Goal: Complete application form: Complete application form

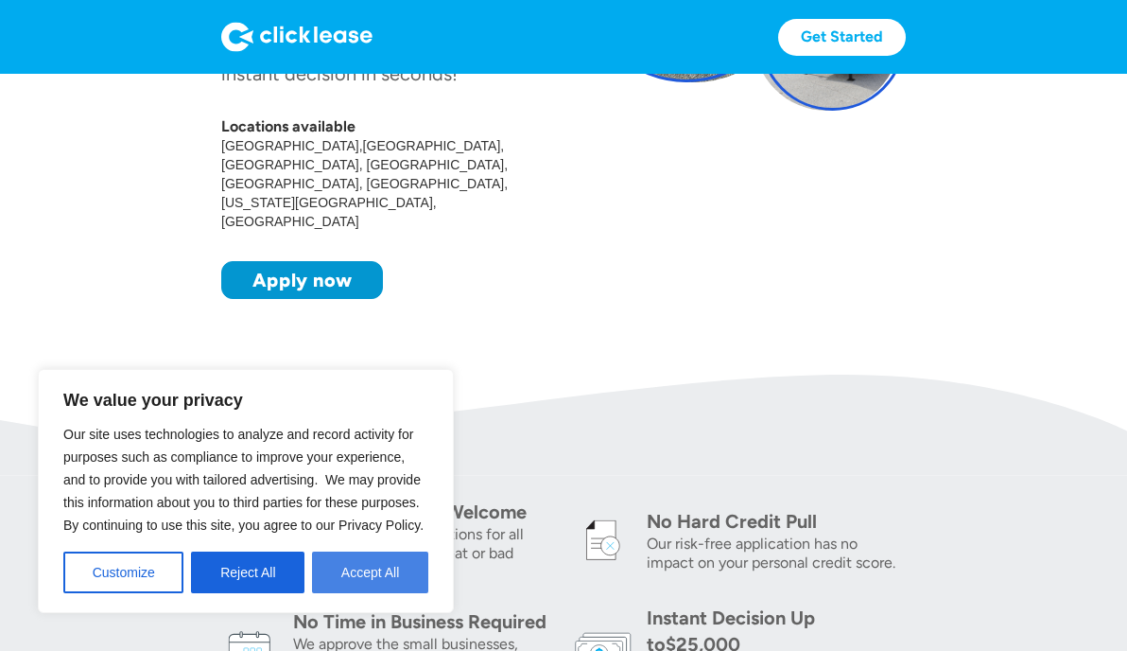
click at [387, 569] on button "Accept All" at bounding box center [370, 572] width 116 height 42
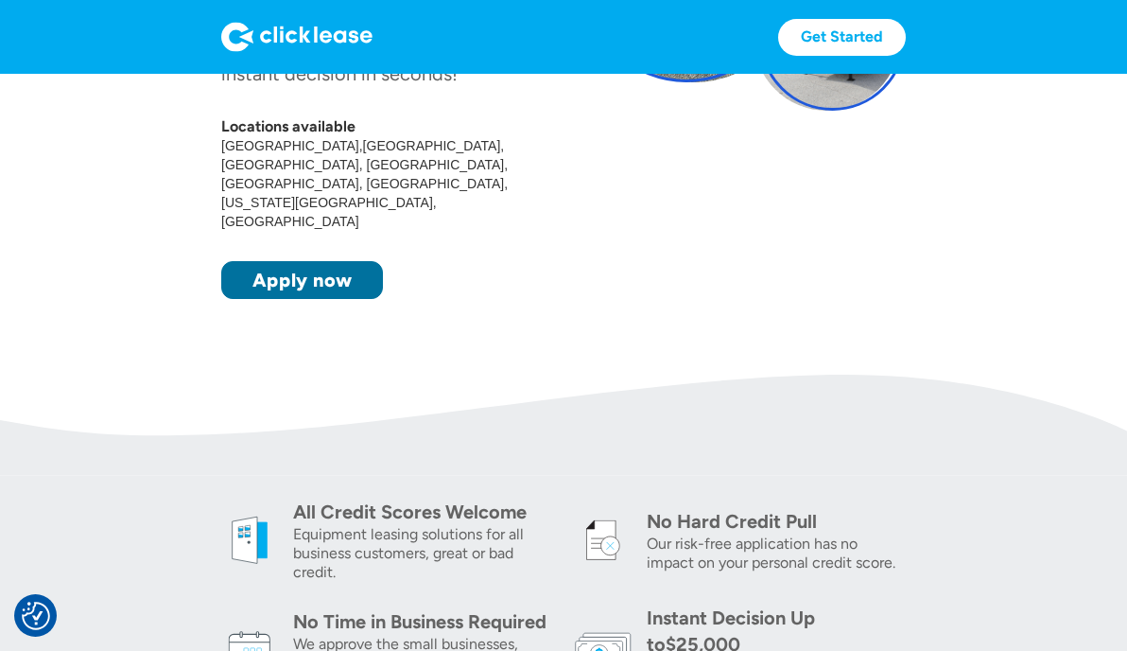
click at [308, 261] on link "Apply now" at bounding box center [302, 280] width 162 height 38
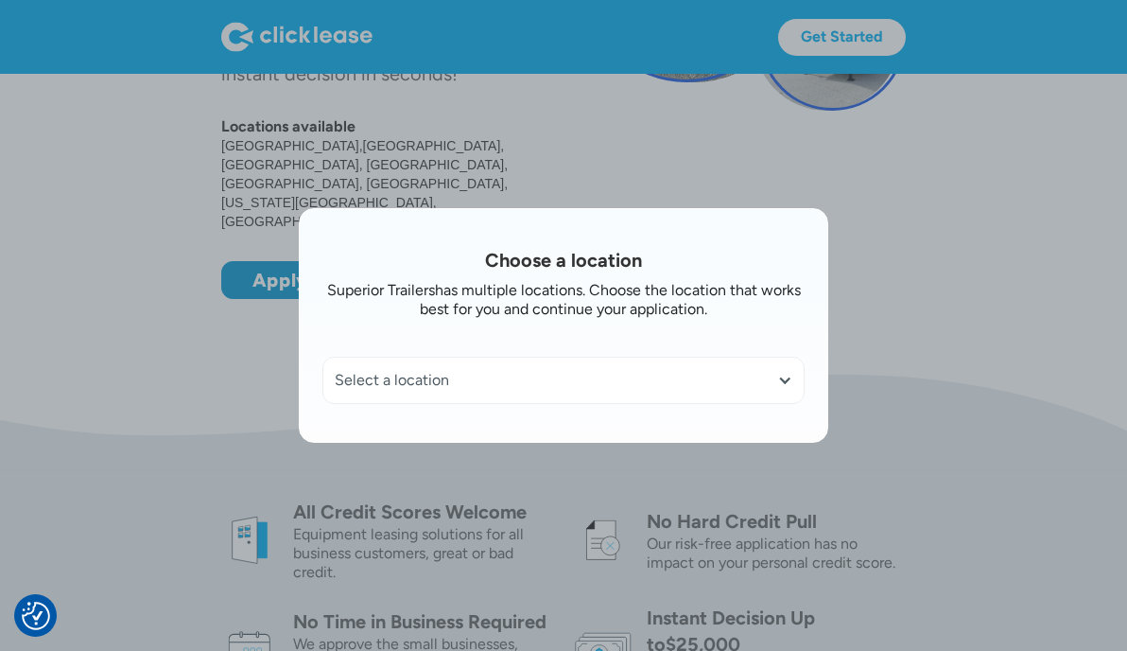
click at [518, 379] on div "Select a location" at bounding box center [564, 380] width 458 height 19
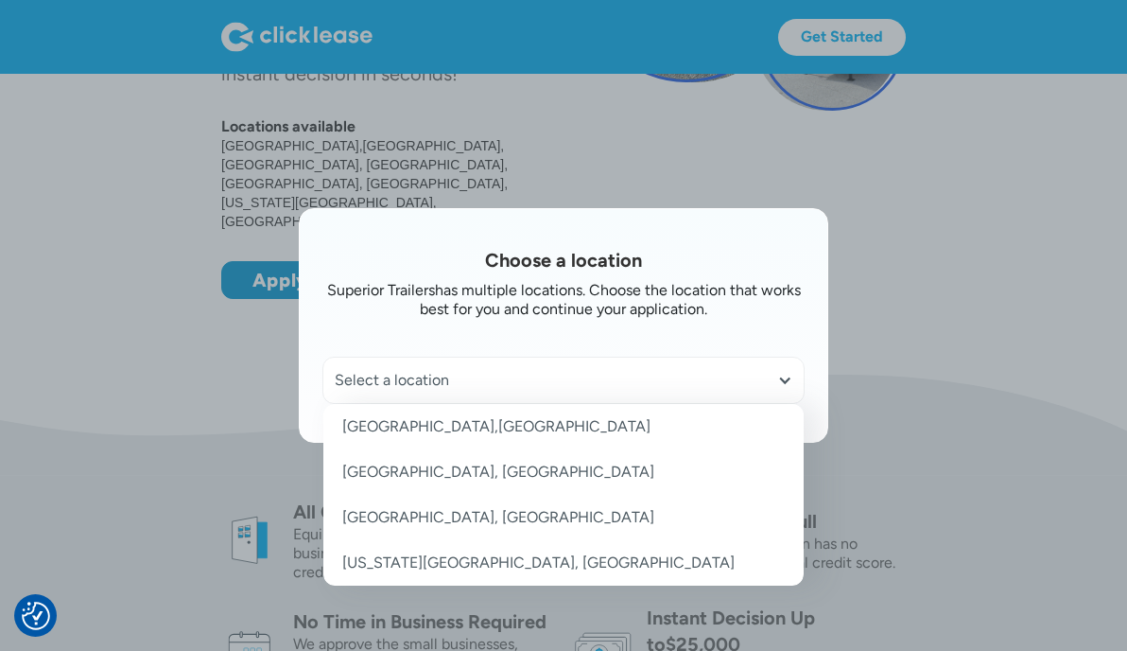
click at [477, 421] on link "[GEOGRAPHIC_DATA],[GEOGRAPHIC_DATA]" at bounding box center [563, 426] width 480 height 45
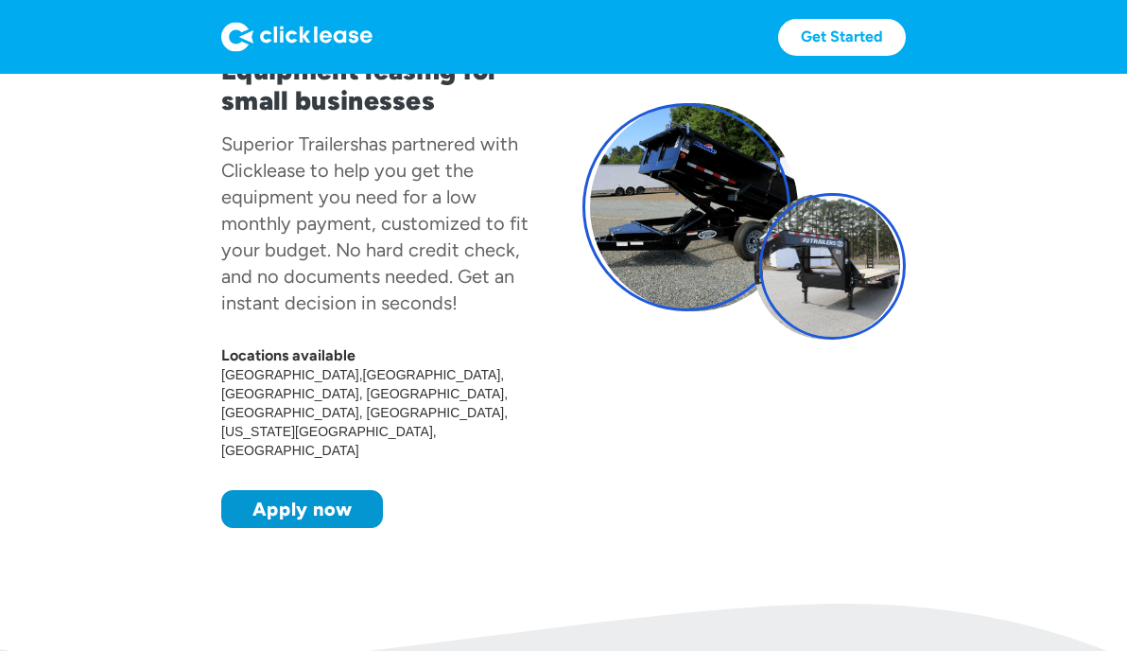
scroll to position [430, 0]
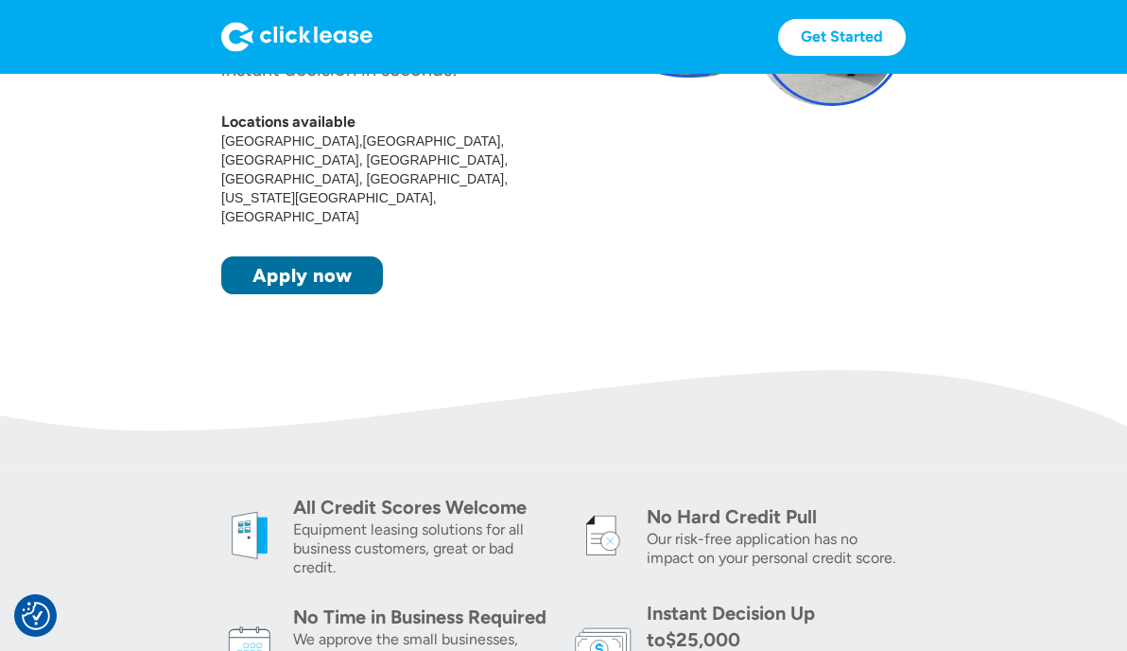
click at [301, 256] on link "Apply now" at bounding box center [302, 275] width 162 height 38
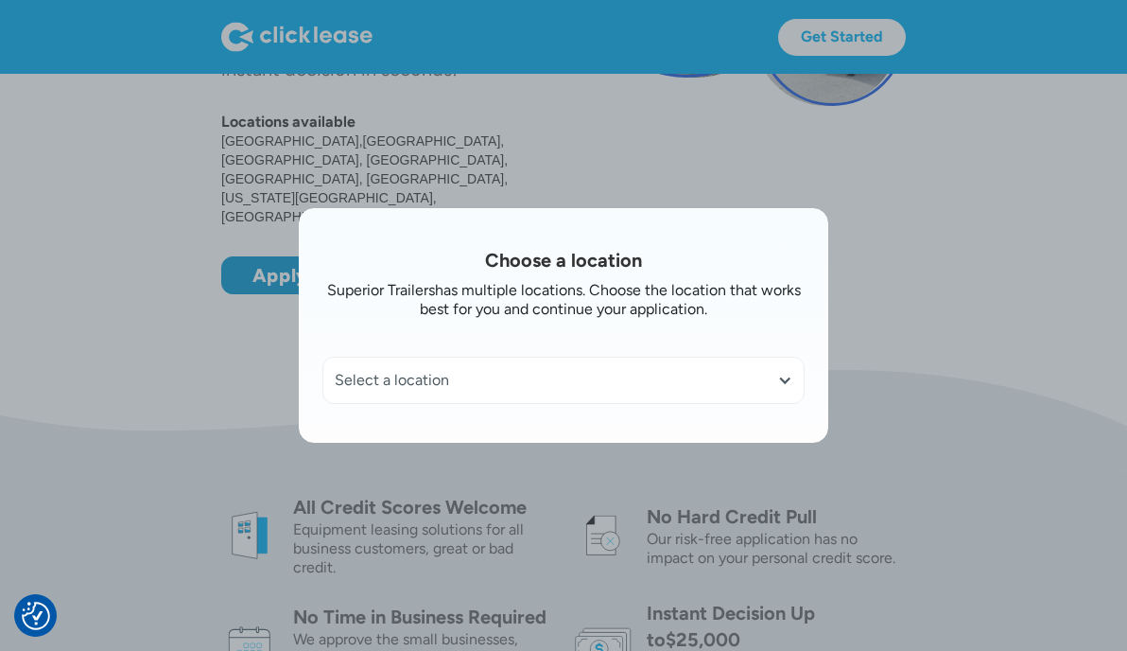
click at [591, 377] on div "Select a location" at bounding box center [564, 380] width 458 height 19
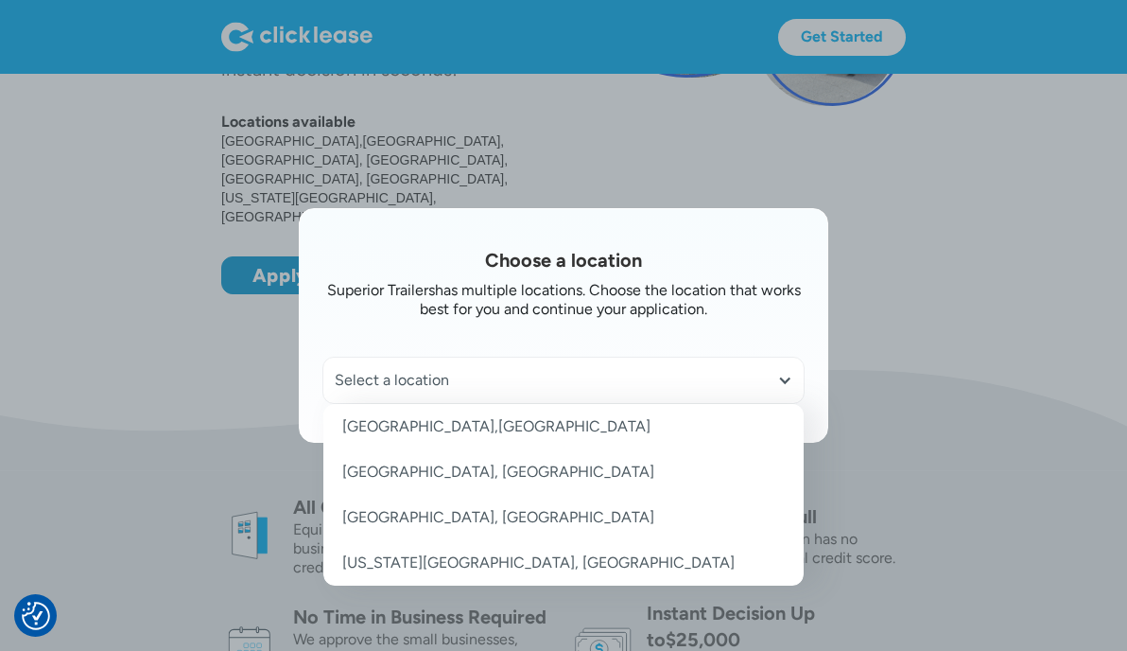
click at [502, 426] on link "[GEOGRAPHIC_DATA],[GEOGRAPHIC_DATA]" at bounding box center [563, 426] width 480 height 45
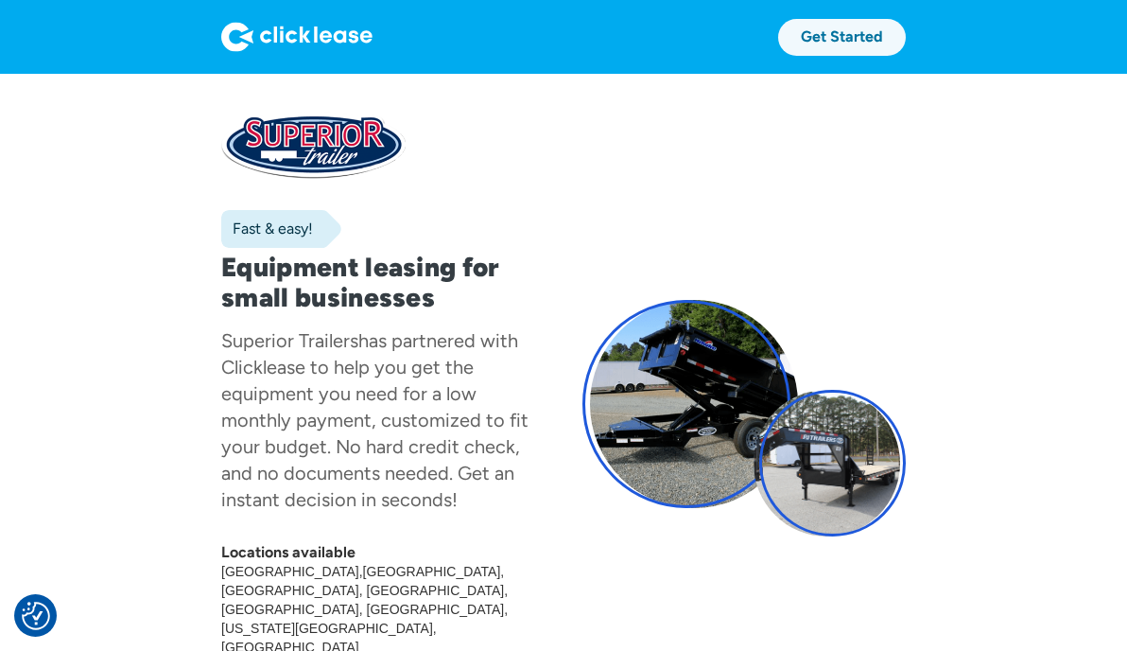
click at [838, 34] on link "Get Started" at bounding box center [842, 37] width 128 height 37
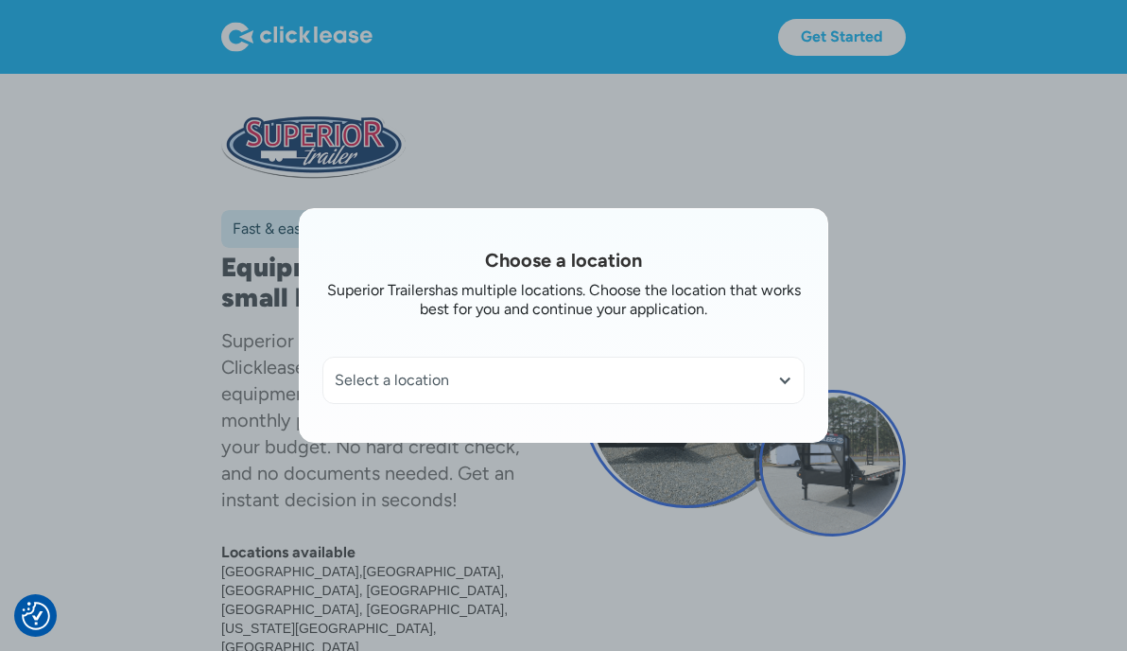
click at [558, 376] on div "Select a location" at bounding box center [564, 380] width 458 height 19
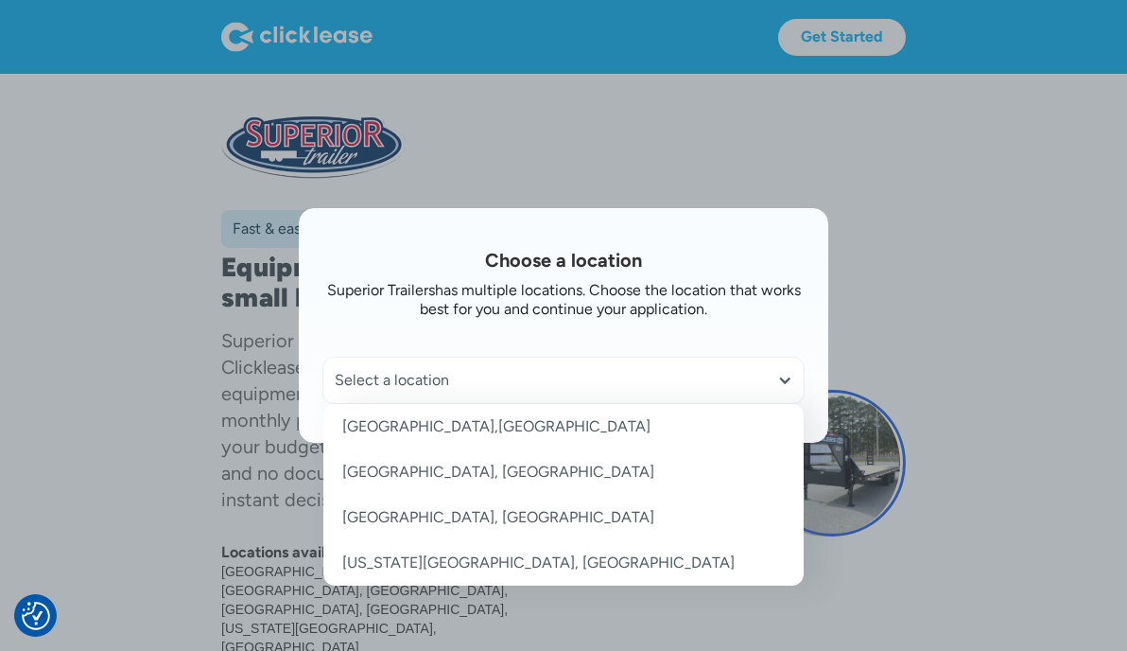
click at [405, 431] on link "[GEOGRAPHIC_DATA],[GEOGRAPHIC_DATA]" at bounding box center [563, 426] width 480 height 45
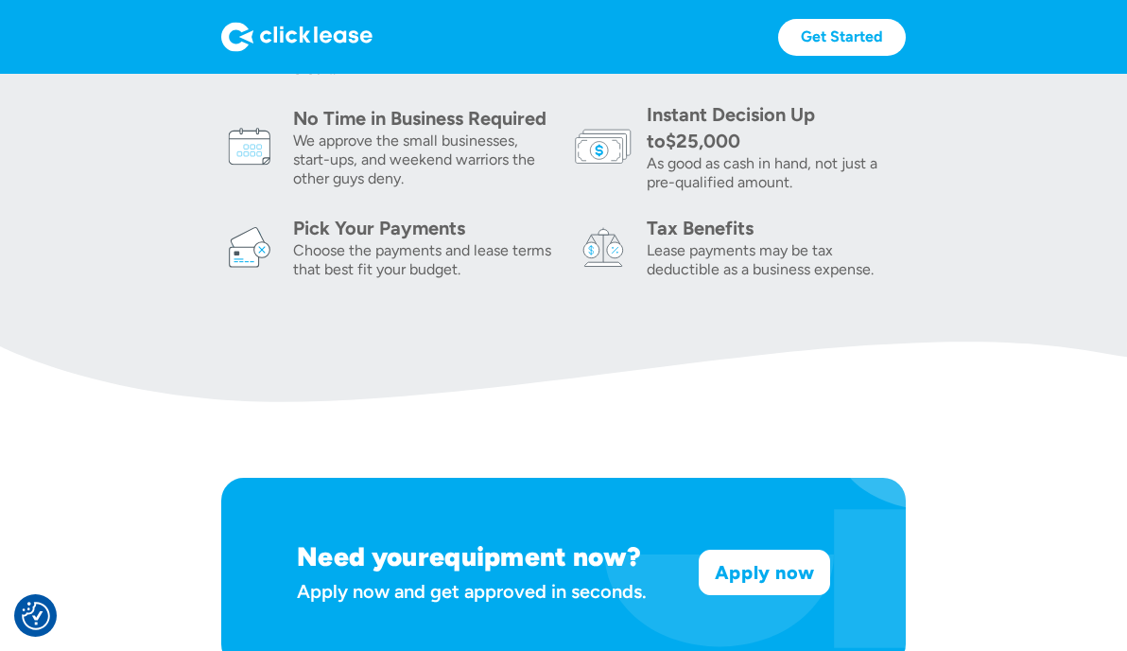
scroll to position [1073, 0]
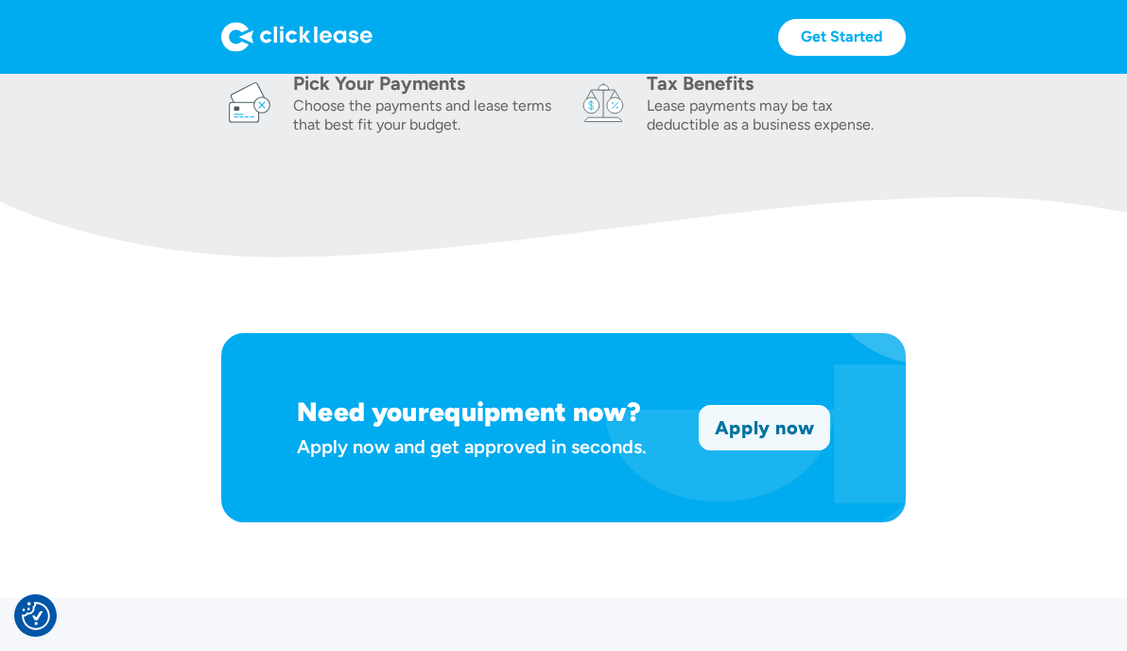
click at [757, 406] on link "Apply now" at bounding box center [765, 427] width 130 height 43
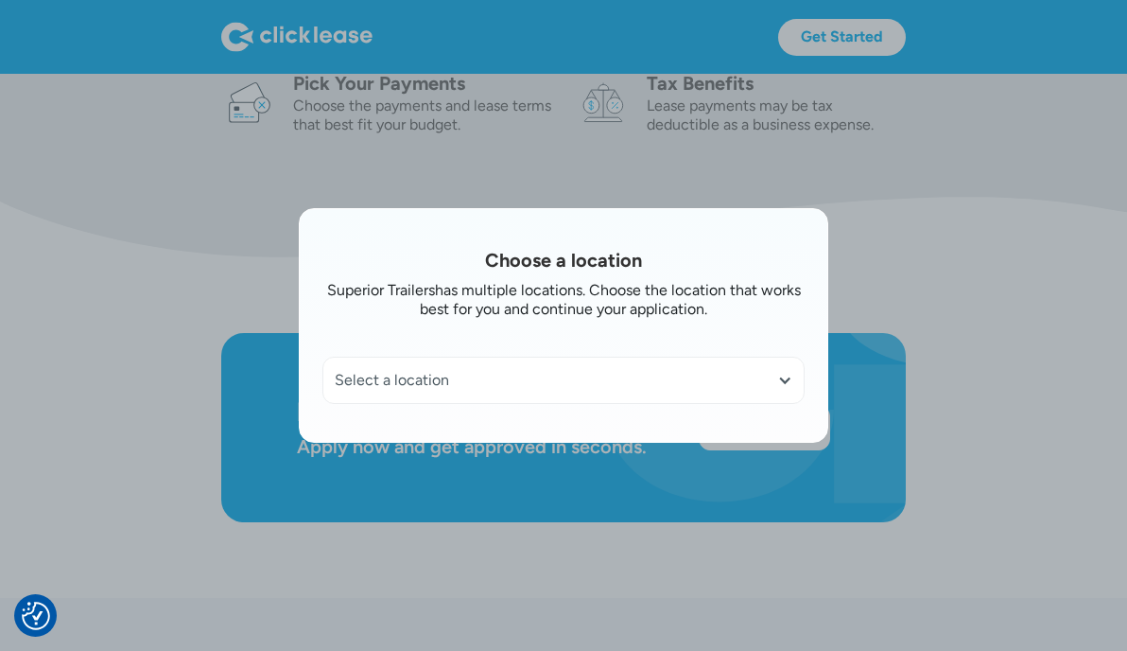
click at [576, 378] on div "Select a location" at bounding box center [564, 380] width 458 height 19
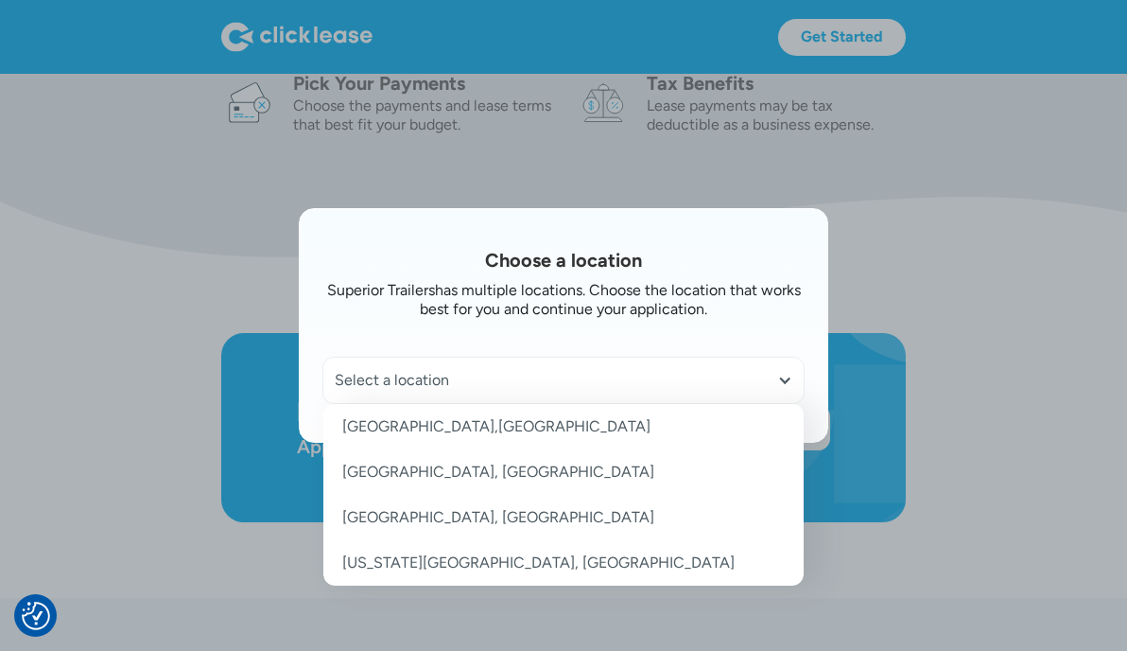
click at [399, 423] on link "Suffolk,VA" at bounding box center [563, 426] width 480 height 45
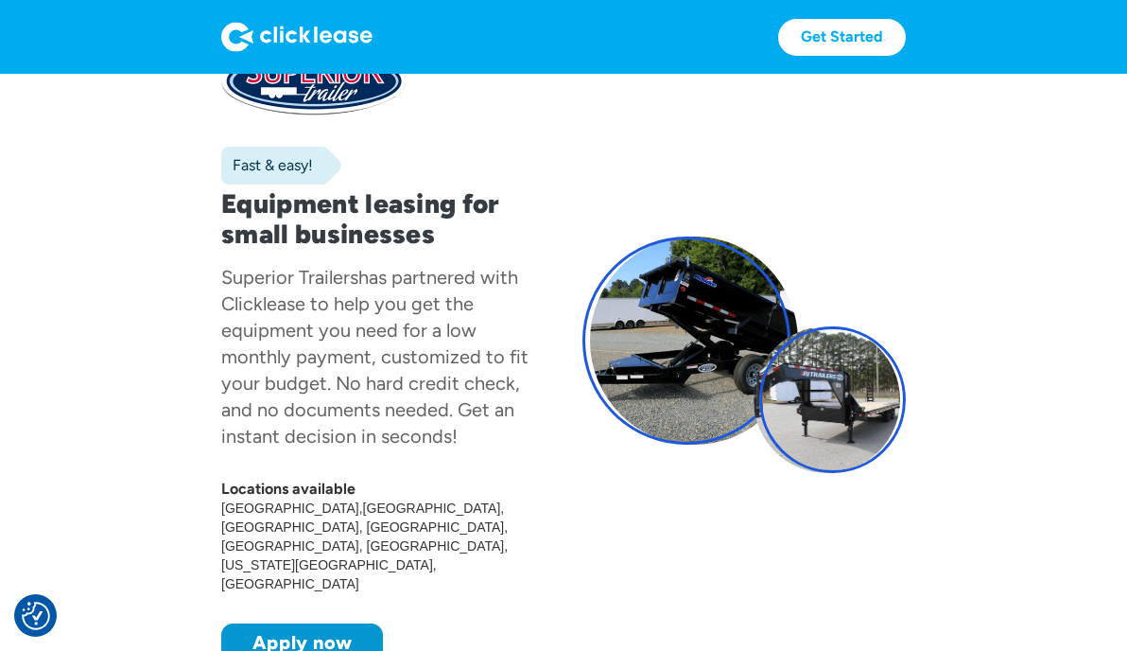
scroll to position [70, 0]
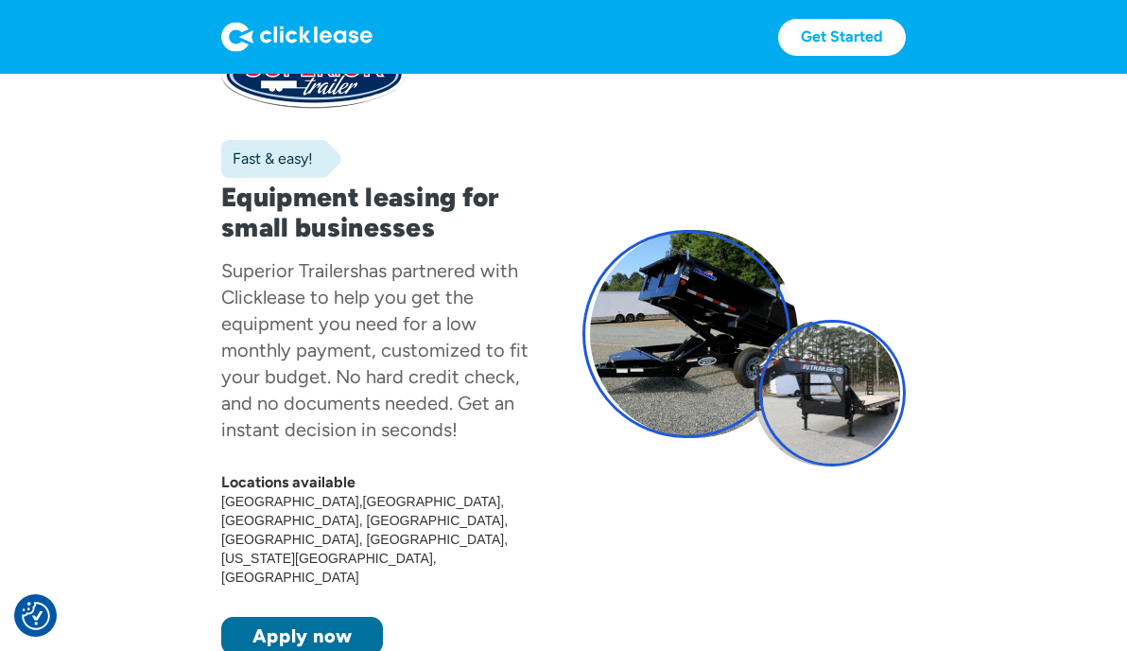
click at [300, 617] on link "Apply now" at bounding box center [302, 636] width 162 height 38
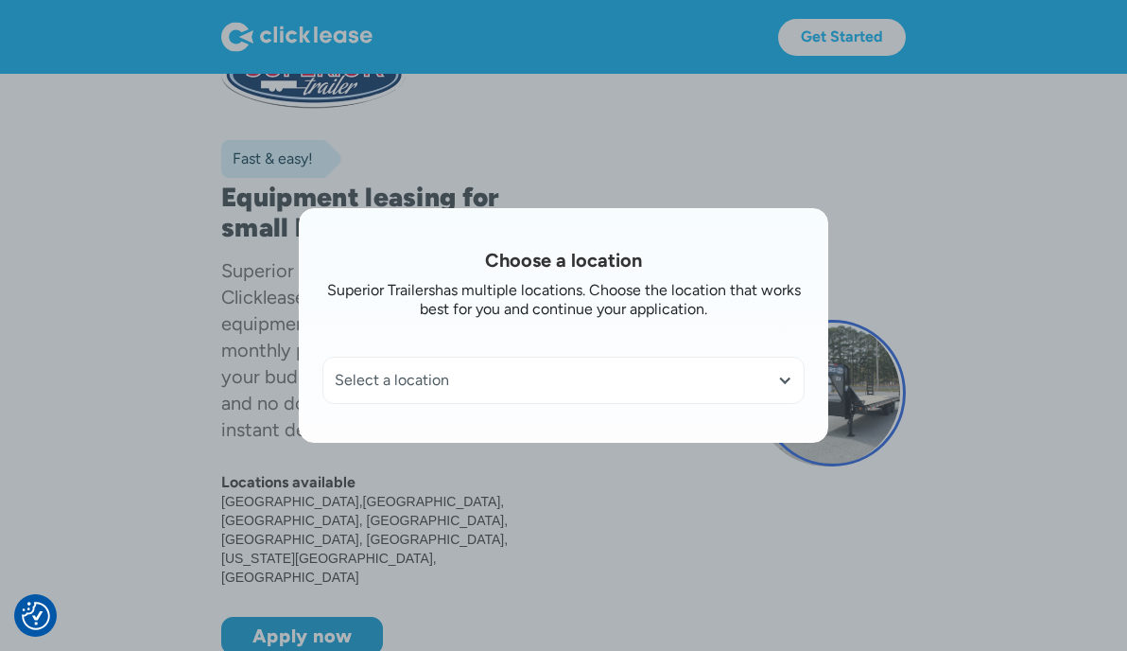
click at [401, 390] on div "Select a location" at bounding box center [564, 380] width 458 height 19
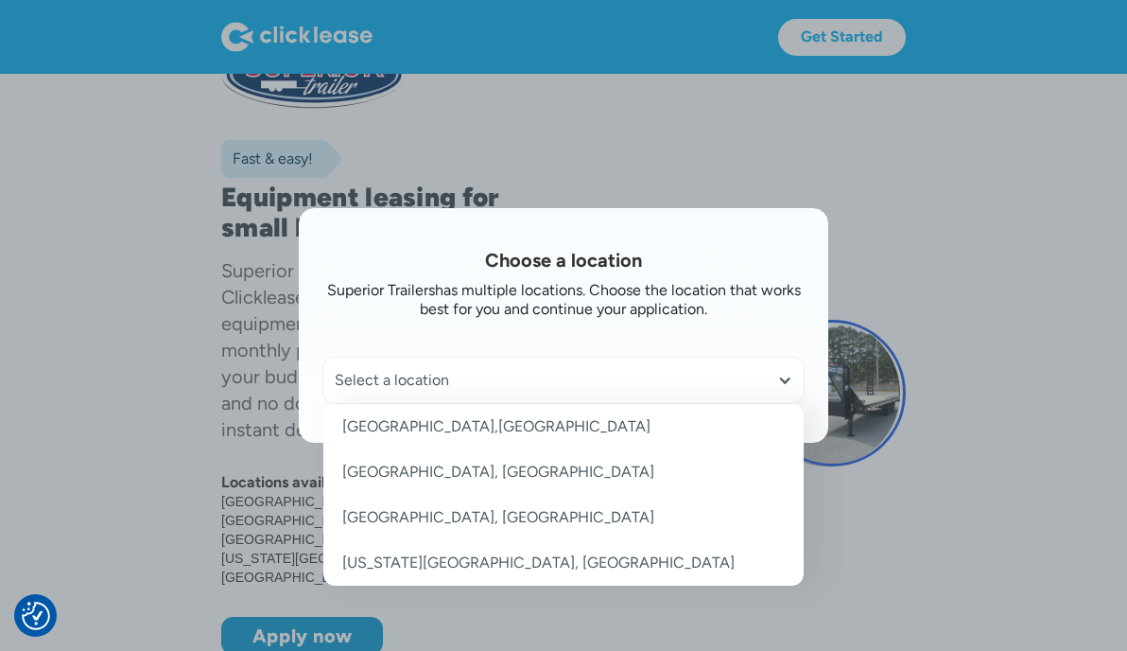
click at [388, 426] on link "Suffolk,VA" at bounding box center [563, 426] width 480 height 45
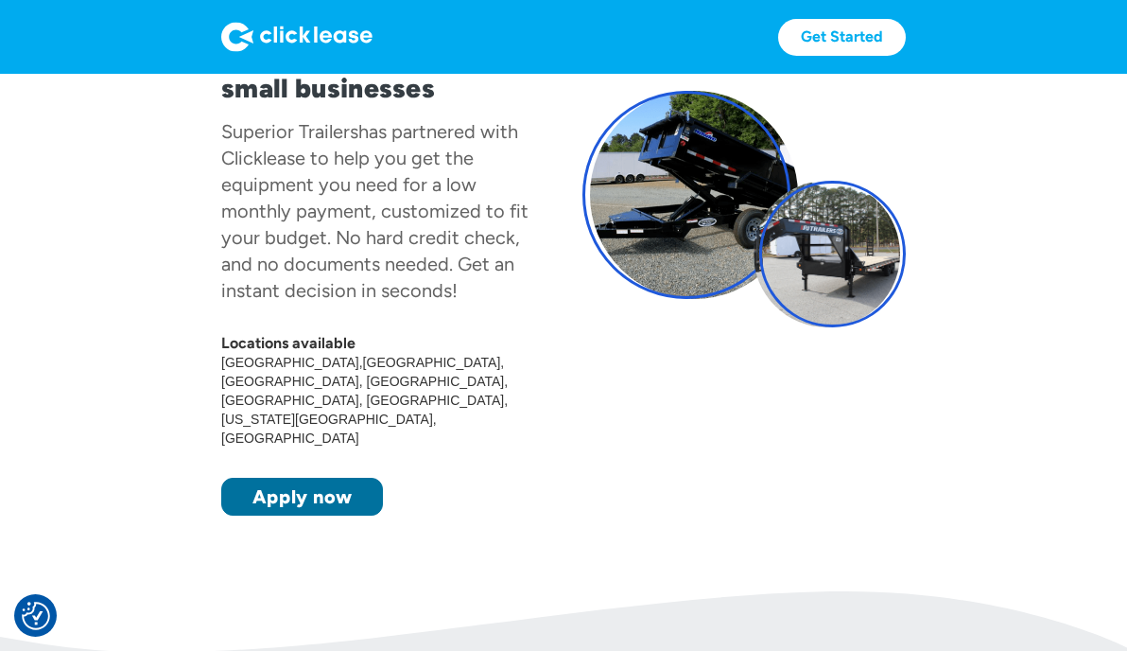
click at [304, 478] on link "Apply now" at bounding box center [302, 497] width 162 height 38
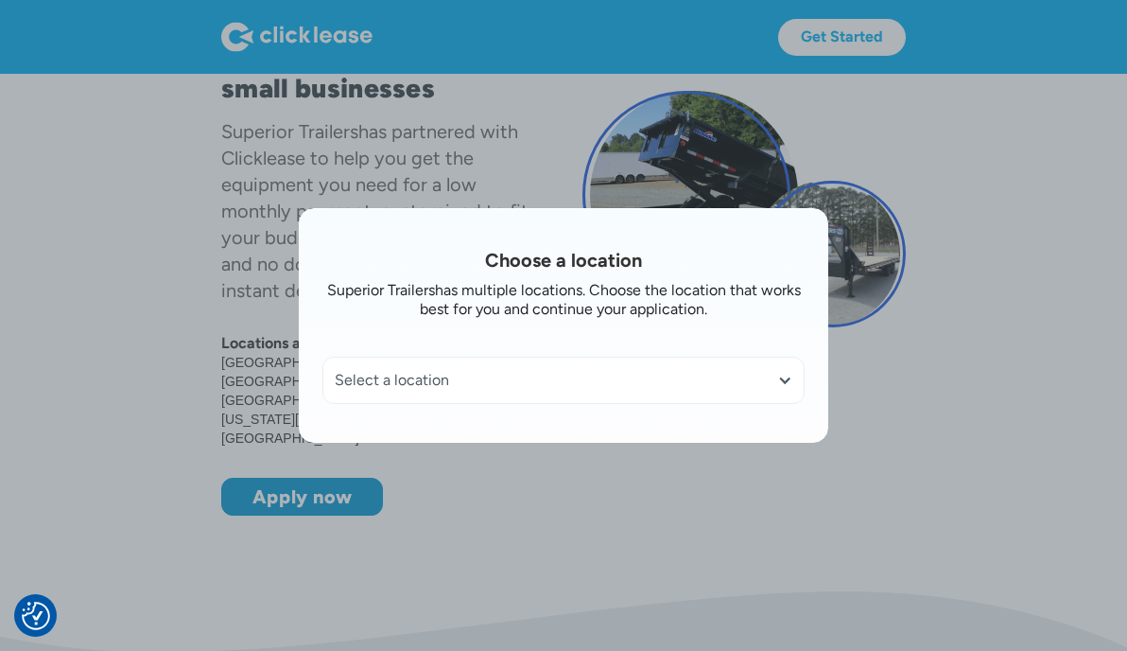
click at [514, 387] on div "Select a location" at bounding box center [564, 380] width 458 height 19
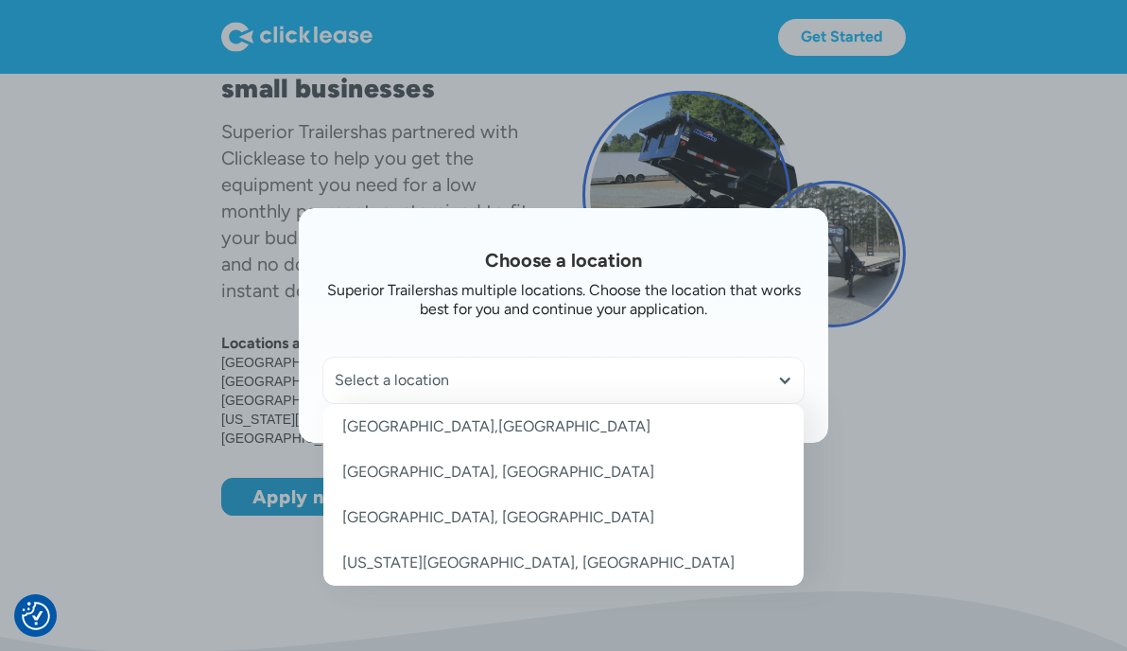
click at [466, 427] on link "Suffolk,VA" at bounding box center [563, 426] width 480 height 45
